Goal: Transaction & Acquisition: Purchase product/service

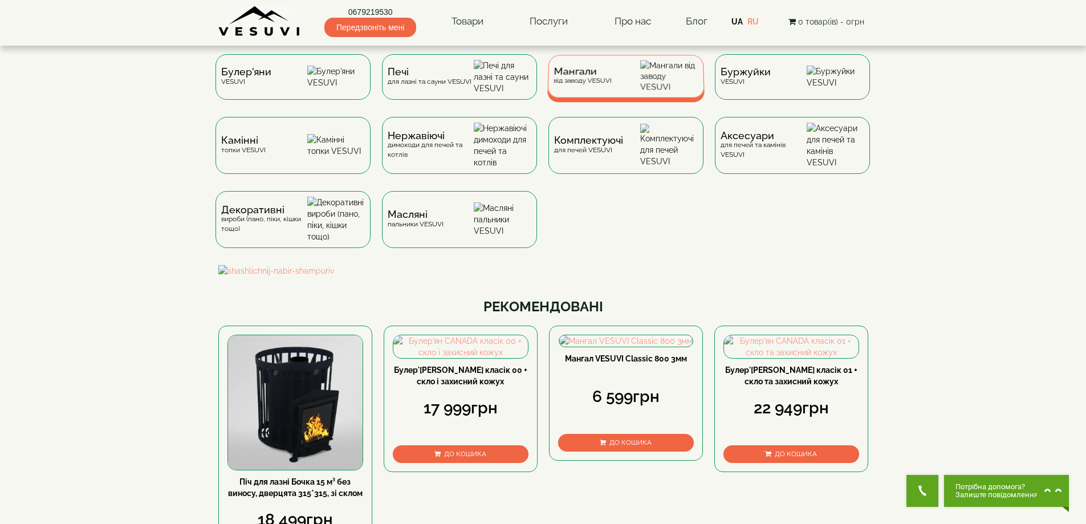
click at [599, 85] on div "Мангали від заводу VESUVI" at bounding box center [582, 76] width 58 height 18
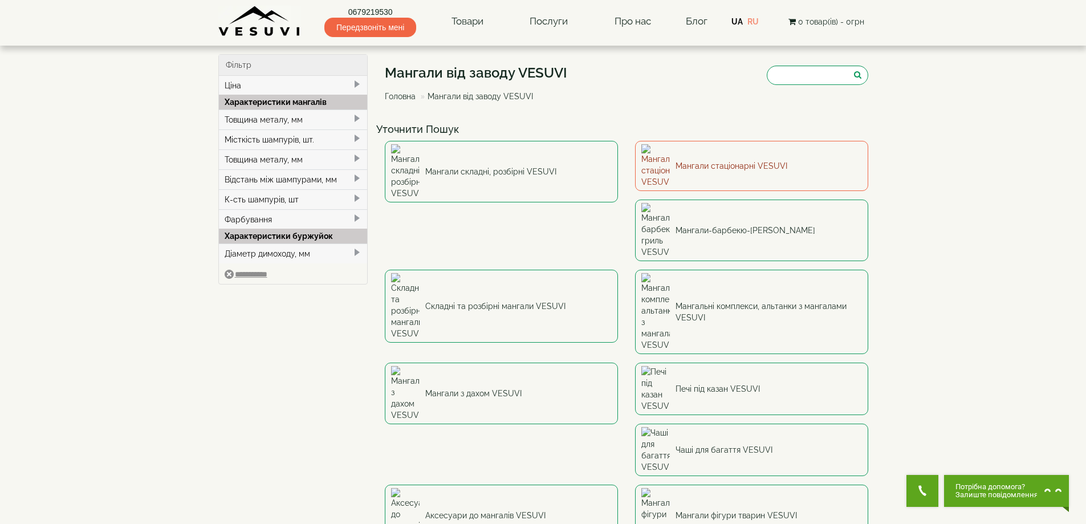
click at [697, 160] on link "Мангали стаціонарні VESUVI" at bounding box center [751, 166] width 233 height 50
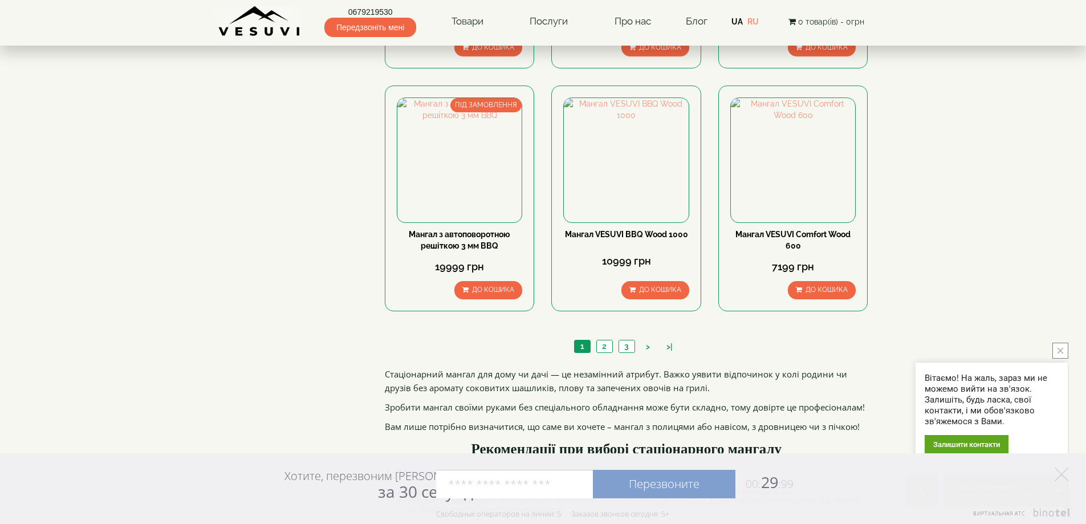
scroll to position [1044, 0]
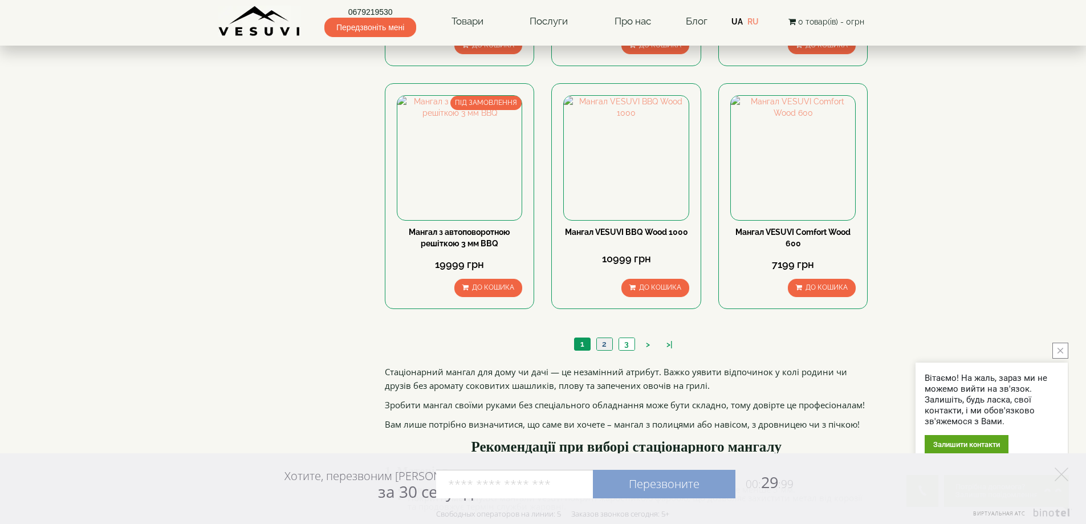
click at [605, 339] on link "2" at bounding box center [604, 344] width 16 height 12
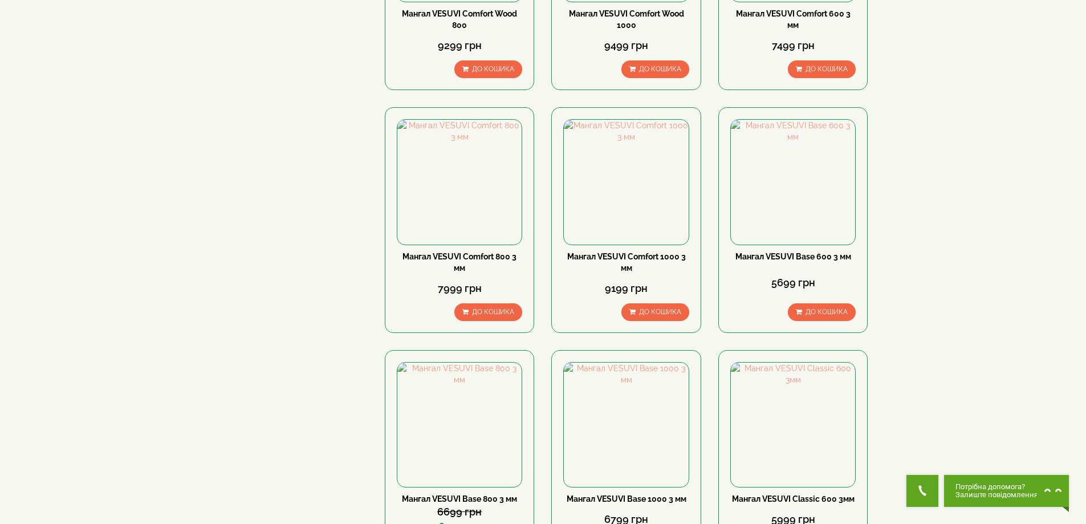
scroll to position [285, 0]
